Goal: Contribute content: Contribute content

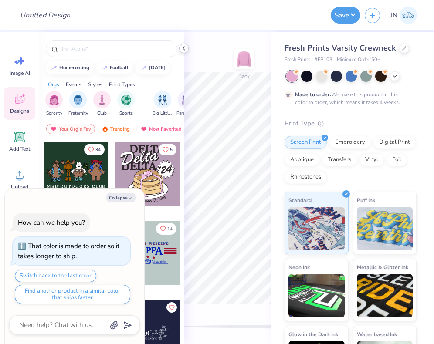
click at [183, 47] on polyline at bounding box center [184, 48] width 2 height 3
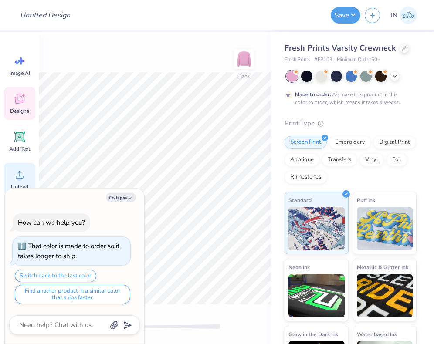
click at [31, 170] on div "Upload" at bounding box center [19, 179] width 31 height 33
click at [22, 143] on div "Add Text" at bounding box center [19, 141] width 31 height 33
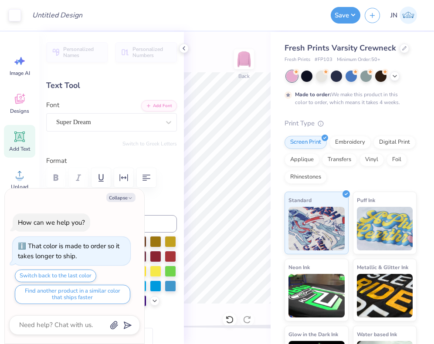
scroll to position [0, 0]
type textarea "x"
type textarea "s"
type textarea "x"
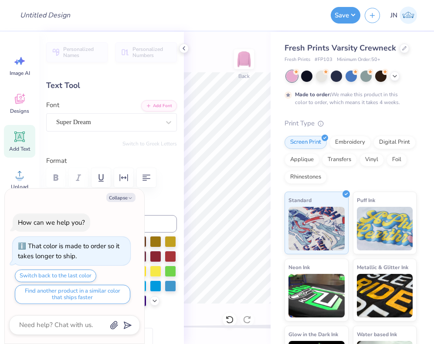
type textarea "sk"
type textarea "x"
type textarea "s"
type textarea "x"
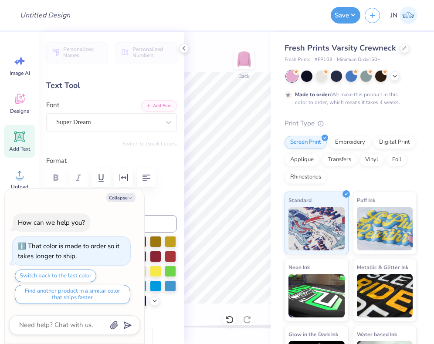
type textarea "w"
type textarea "x"
type textarea "W"
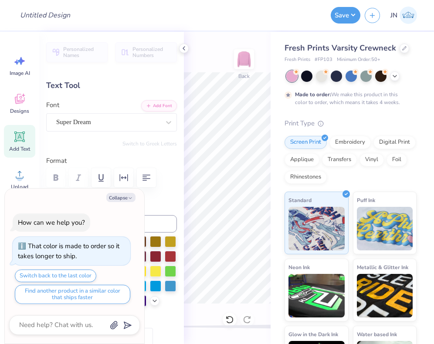
type textarea "x"
type textarea "WOM"
type textarea "x"
type textarea "WOME"
type textarea "x"
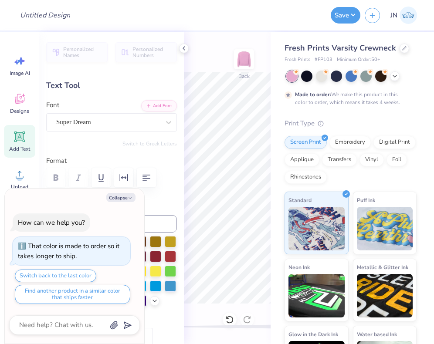
type textarea "WOMEN"
click at [120, 197] on button "Collapse" at bounding box center [120, 197] width 29 height 9
type textarea "x"
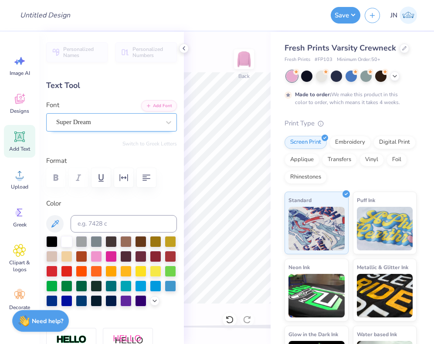
click at [140, 123] on div "Super Dream" at bounding box center [107, 122] width 105 height 14
click at [153, 107] on button "Add Font" at bounding box center [159, 104] width 36 height 11
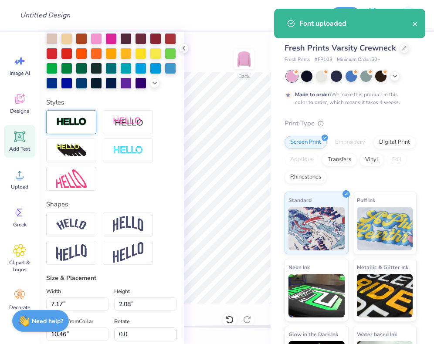
click at [87, 134] on div at bounding box center [71, 122] width 50 height 24
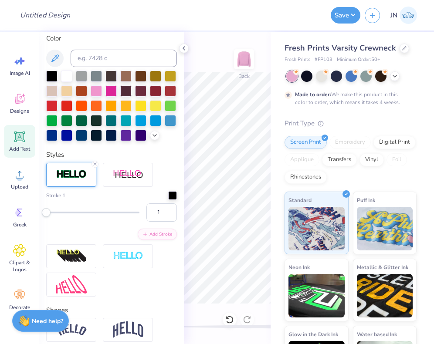
scroll to position [164, 0]
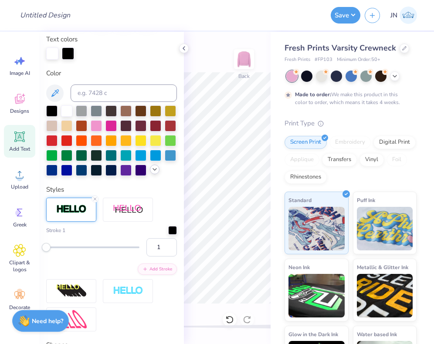
click at [151, 173] on icon at bounding box center [154, 169] width 7 height 7
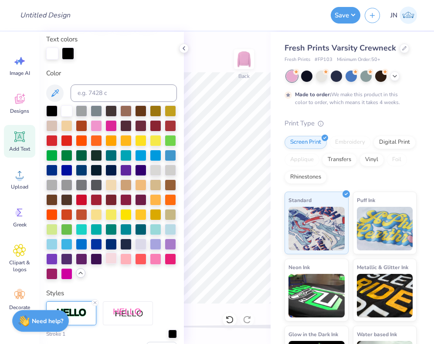
click at [117, 264] on div at bounding box center [110, 258] width 11 height 11
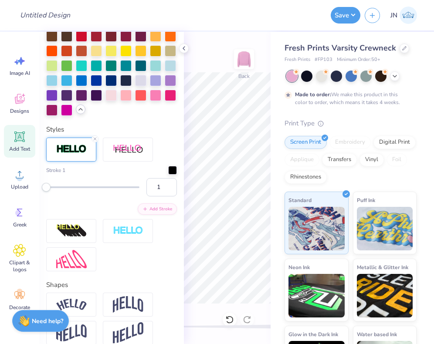
scroll to position [338, 0]
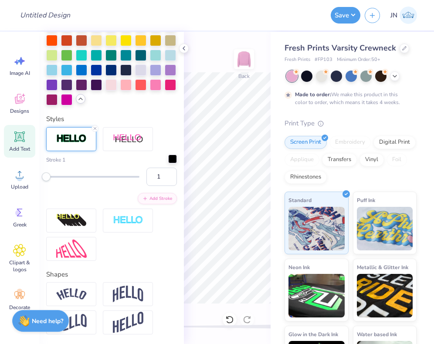
click at [168, 163] on div at bounding box center [172, 159] width 9 height 9
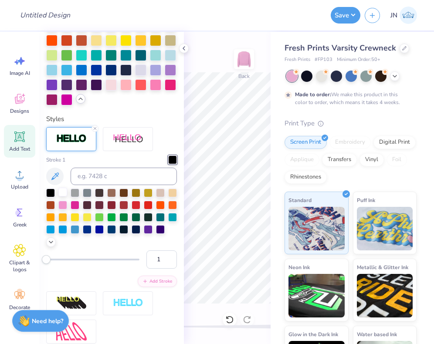
click at [64, 196] on div at bounding box center [62, 192] width 9 height 9
click at [153, 269] on input "1" at bounding box center [161, 259] width 30 height 18
type input "2"
click at [163, 269] on input "2" at bounding box center [161, 259] width 30 height 18
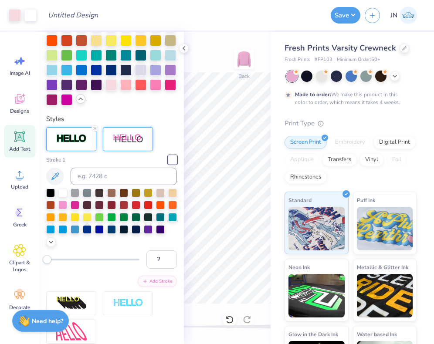
type input "13.64"
type input "2.45"
type input "10.28"
click at [156, 268] on input "2" at bounding box center [161, 259] width 30 height 18
type input "3"
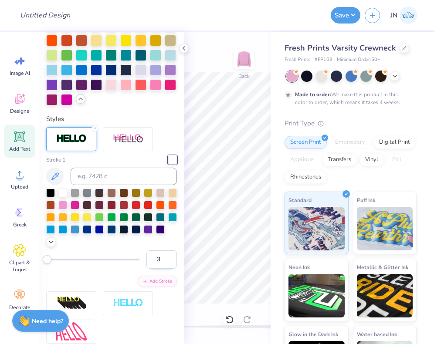
click at [163, 269] on input "3" at bounding box center [161, 259] width 30 height 18
type input "13.68"
type input "2.49"
type input "10.26"
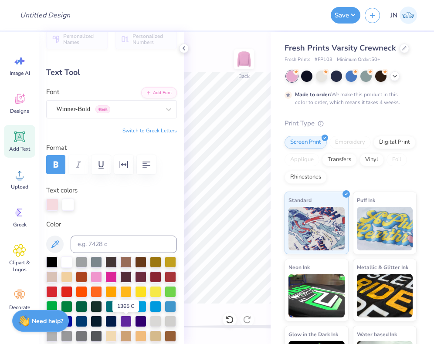
scroll to position [0, 0]
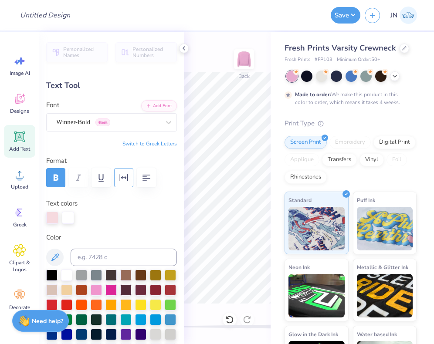
click at [127, 178] on icon "button" at bounding box center [124, 177] width 8 height 7
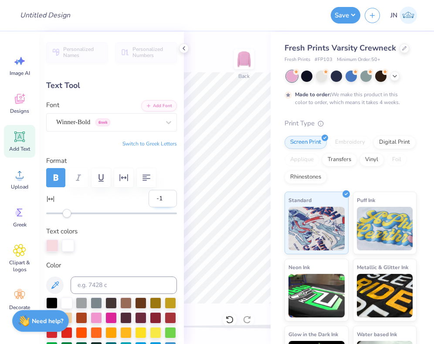
drag, startPoint x: 155, startPoint y: 199, endPoint x: 146, endPoint y: 200, distance: 8.4
click at [149, 199] on input "-1" at bounding box center [163, 198] width 28 height 17
click at [162, 197] on input "0" at bounding box center [163, 198] width 28 height 17
click at [162, 197] on input "1" at bounding box center [163, 198] width 28 height 17
click at [162, 197] on input "2" at bounding box center [163, 198] width 28 height 17
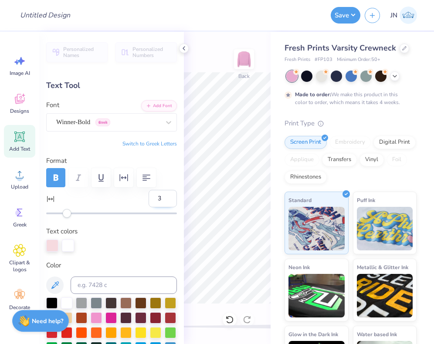
type input "3"
click at [162, 197] on input "3" at bounding box center [163, 198] width 28 height 17
type input "2"
click at [164, 198] on input "2" at bounding box center [163, 198] width 28 height 17
type input "13.92"
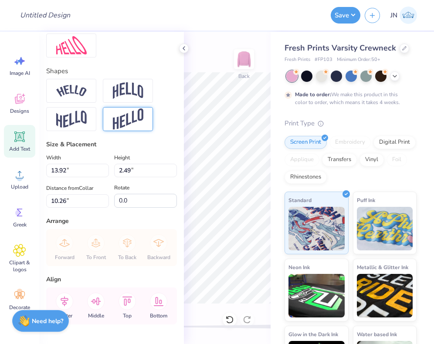
scroll to position [653, 0]
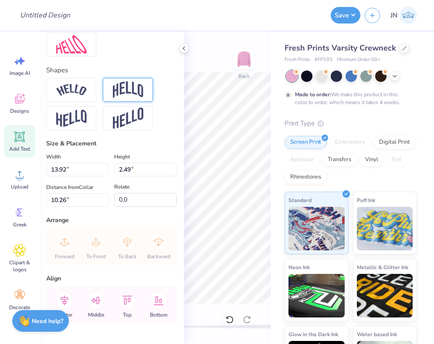
click at [116, 98] on img at bounding box center [128, 89] width 30 height 17
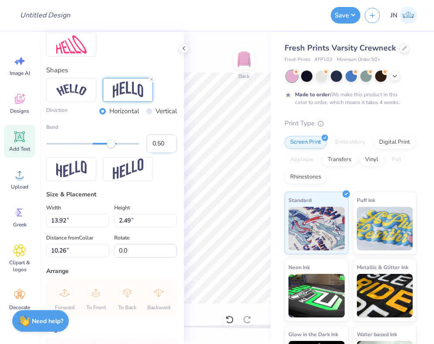
drag, startPoint x: 157, startPoint y: 156, endPoint x: 150, endPoint y: 155, distance: 6.6
click at [150, 153] on input "0.50" at bounding box center [161, 144] width 30 height 18
type input "5.08"
type input "8.96"
click at [152, 153] on input "0.50" at bounding box center [161, 144] width 30 height 18
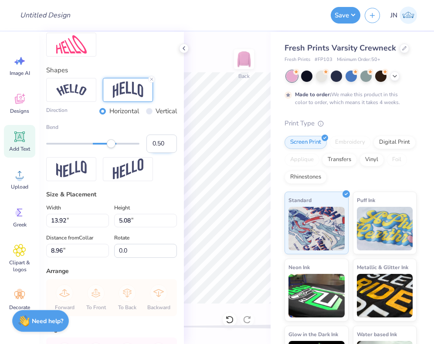
scroll to position [740, 0]
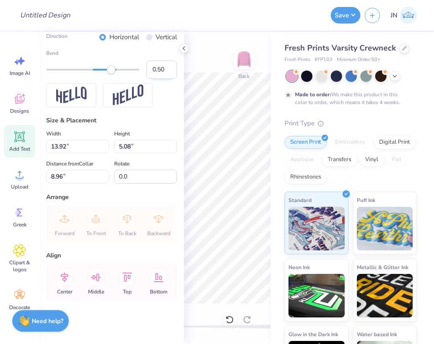
type input "0.30"
type input "4.01"
drag, startPoint x: 54, startPoint y: 177, endPoint x: 49, endPoint y: 176, distance: 5.7
click at [49, 176] on input "9.50" at bounding box center [77, 177] width 63 height 14
click at [64, 178] on input "9.50" at bounding box center [77, 177] width 63 height 14
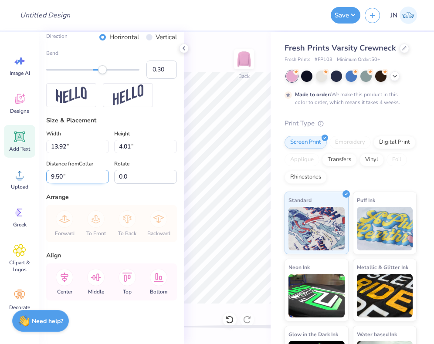
click at [64, 178] on input "9.50" at bounding box center [77, 177] width 63 height 14
type input "3"
click at [30, 152] on div "Add Text" at bounding box center [19, 141] width 31 height 33
type input "7.17"
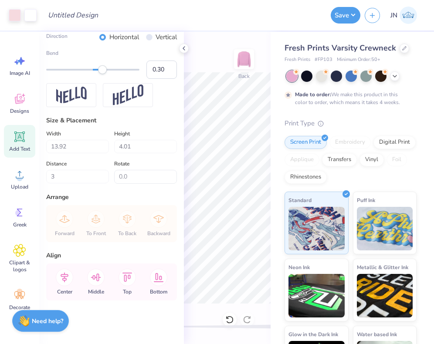
type input "2.08"
type input "10.46"
type input "0"
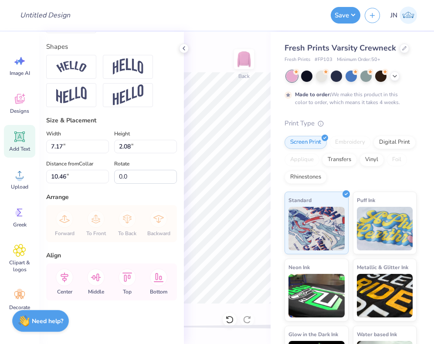
scroll to position [7, 1]
type textarea "IN BUSINESS"
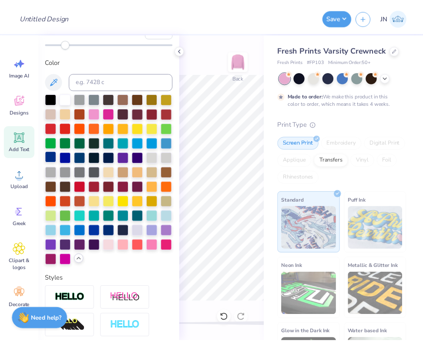
scroll to position [0, 0]
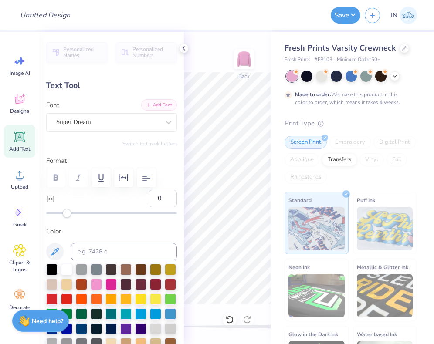
click at [148, 99] on button "Add Font" at bounding box center [159, 104] width 36 height 11
click at [189, 18] on div "Design Title" at bounding box center [169, 15] width 313 height 30
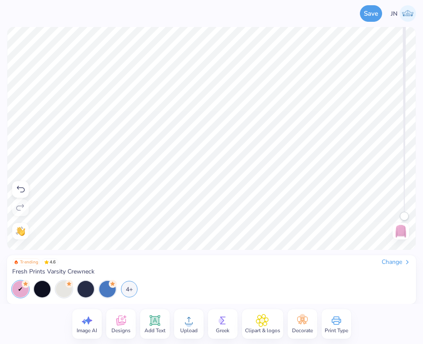
drag, startPoint x: 406, startPoint y: 215, endPoint x: 408, endPoint y: 236, distance: 21.0
click at [408, 236] on div "Back" at bounding box center [401, 138] width 20 height 202
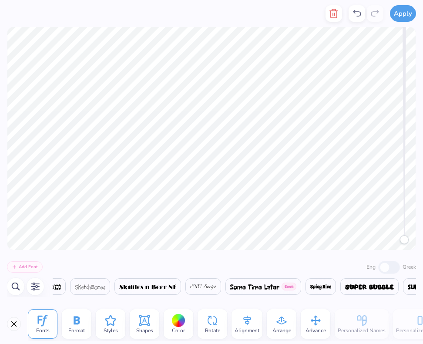
scroll to position [0, 14969]
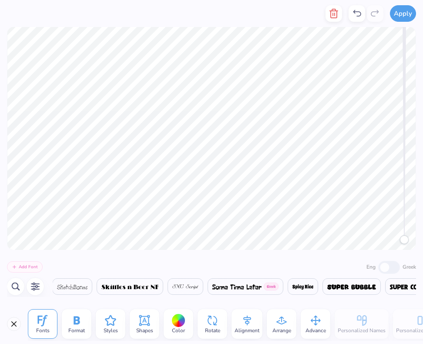
click at [34, 265] on button "Add Font" at bounding box center [25, 266] width 36 height 11
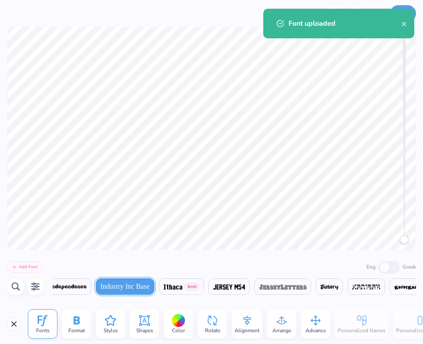
scroll to position [0, 8370]
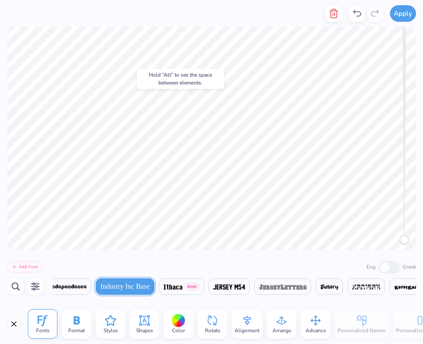
click at [37, 283] on icon "button" at bounding box center [35, 286] width 10 height 10
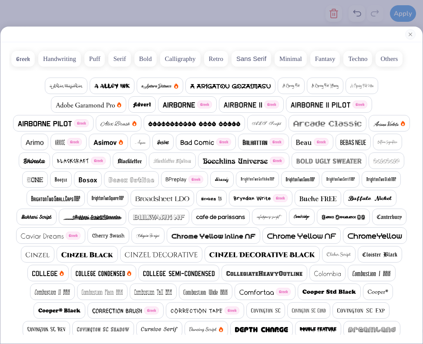
click at [240, 20] on div "Greek Handwriting Puff Serif Bold Calligraphy Retro Sans Serif Minimal Fantasy …" at bounding box center [211, 172] width 423 height 344
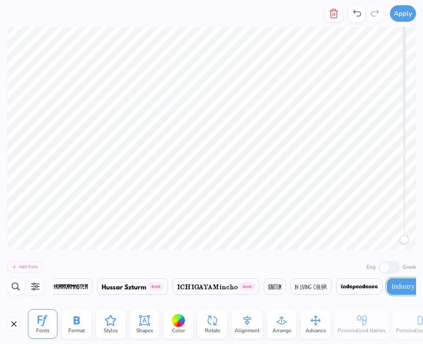
scroll to position [0, 8081]
click at [82, 319] on icon at bounding box center [76, 320] width 13 height 13
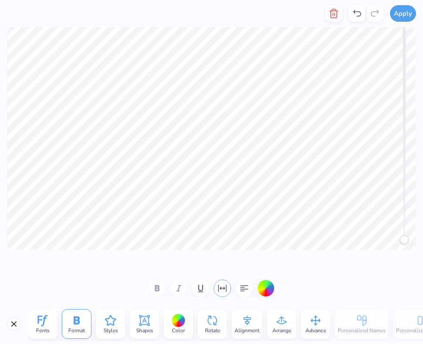
click at [223, 287] on icon "button" at bounding box center [222, 288] width 10 height 10
type input "9"
click at [110, 266] on div at bounding box center [202, 266] width 358 height 2
click at [108, 266] on div "Accessibility label" at bounding box center [109, 265] width 9 height 9
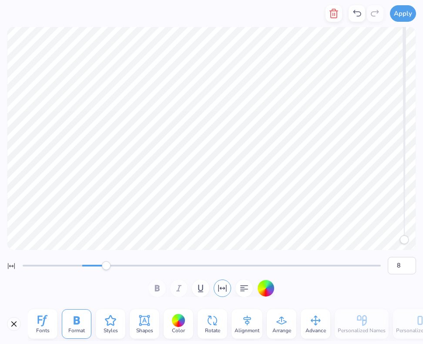
click at [107, 266] on div "Accessibility label" at bounding box center [106, 265] width 9 height 9
type input "10"
drag, startPoint x: 107, startPoint y: 266, endPoint x: 112, endPoint y: 266, distance: 5.7
click at [112, 266] on div "Accessibility label" at bounding box center [112, 265] width 9 height 9
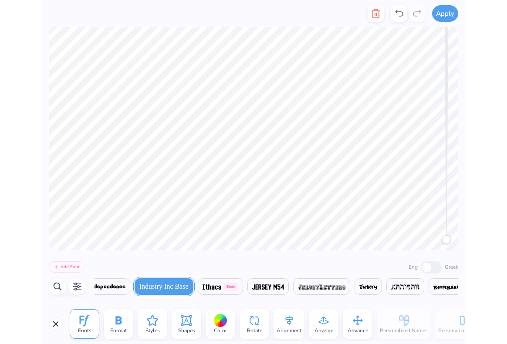
scroll to position [0, 8370]
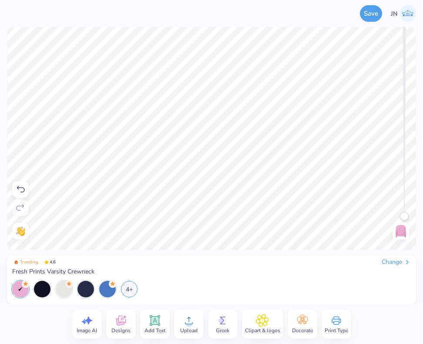
click at [118, 321] on icon at bounding box center [121, 321] width 10 height 10
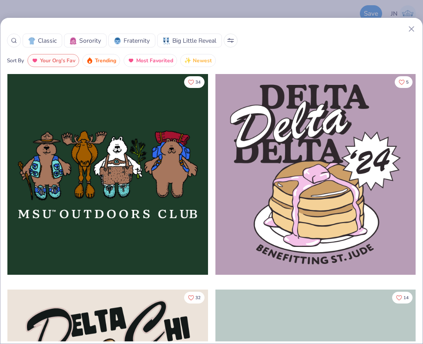
click at [115, 12] on div "Classic Sorority Fraternity Big Little Reveal Sort By Your Org's Fav Trending M…" at bounding box center [211, 172] width 423 height 344
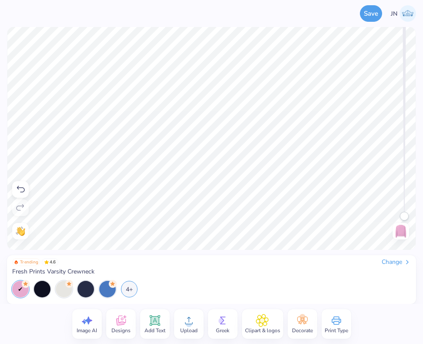
click at [115, 14] on div "Save JN" at bounding box center [211, 13] width 423 height 27
drag, startPoint x: 405, startPoint y: 213, endPoint x: 406, endPoint y: 230, distance: 17.0
click at [406, 230] on div "Back" at bounding box center [401, 138] width 20 height 202
click at [196, 325] on div "Upload" at bounding box center [189, 324] width 30 height 30
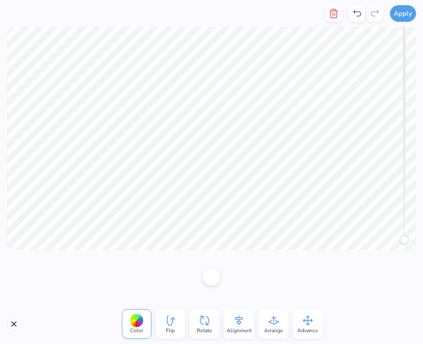
click at [251, 319] on div "Alignment" at bounding box center [239, 324] width 31 height 30
click at [156, 278] on icon at bounding box center [159, 273] width 13 height 13
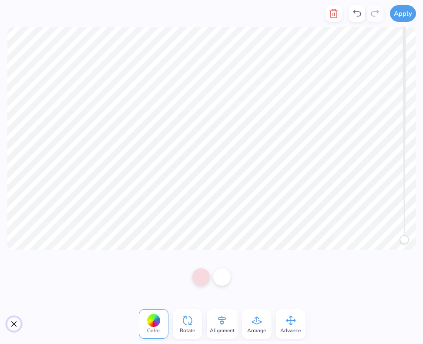
click at [12, 323] on button "Close" at bounding box center [14, 324] width 14 height 14
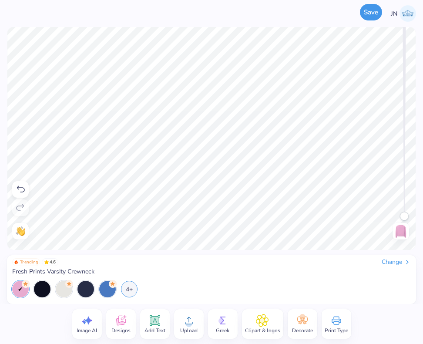
click at [368, 12] on button "Save" at bounding box center [371, 12] width 22 height 17
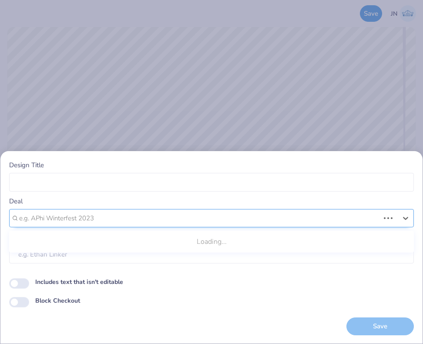
click at [81, 217] on div at bounding box center [199, 219] width 361 height 12
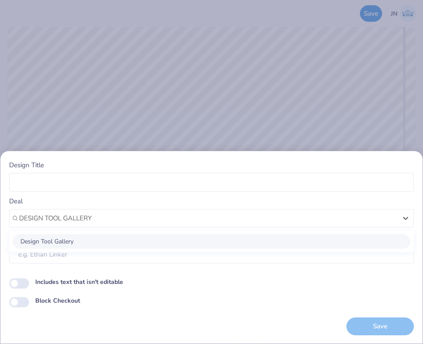
click at [115, 239] on div "Design Tool Gallery" at bounding box center [212, 241] width 398 height 14
type input "DESIGN TOOL GALLERY"
type input "Design Tool Gallery User"
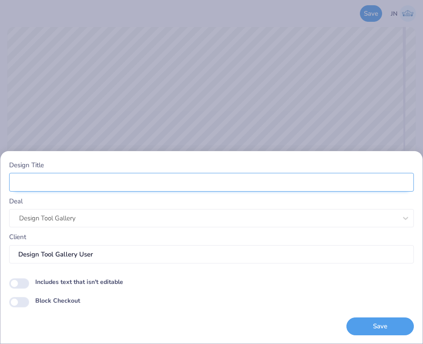
click at [101, 181] on input "Design Title" at bounding box center [211, 182] width 405 height 19
paste input "FPS240557"
type input "FPS240557"
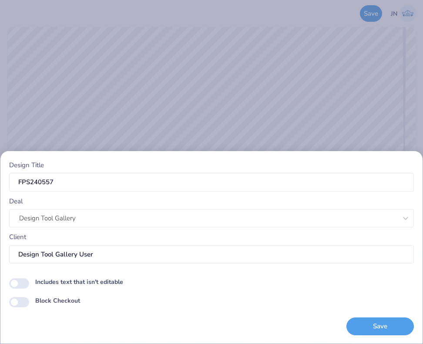
click at [279, 316] on div "Design Title FPS240557 Deal Design Tool Gallery Client Design Tool Gallery User…" at bounding box center [211, 248] width 405 height 176
click at [379, 331] on button "Save" at bounding box center [381, 327] width 68 height 18
click at [22, 282] on input "Includes text that isn't editable" at bounding box center [19, 283] width 20 height 10
checkbox input "true"
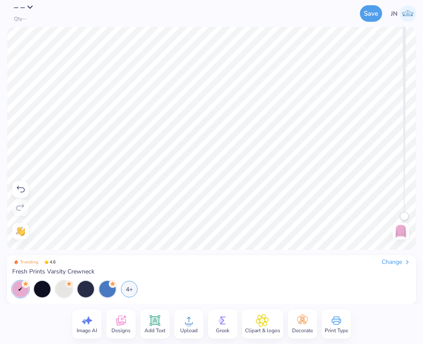
click at [31, 9] on button "– –" at bounding box center [26, 7] width 24 height 9
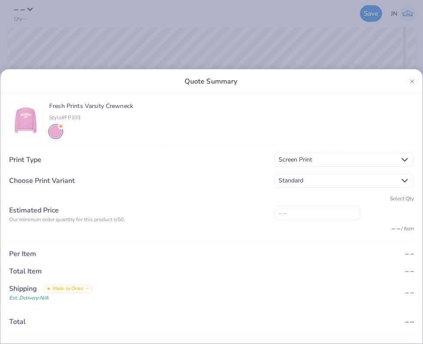
click at [194, 47] on div "Quote Summary Fresh Prints Varsity Crewneck Style# FP103 Print Type Screen Prin…" at bounding box center [211, 172] width 423 height 344
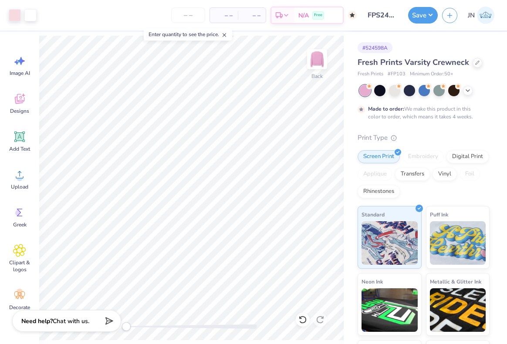
click at [375, 18] on input "FPS240557" at bounding box center [382, 15] width 43 height 17
